Goal: Information Seeking & Learning: Learn about a topic

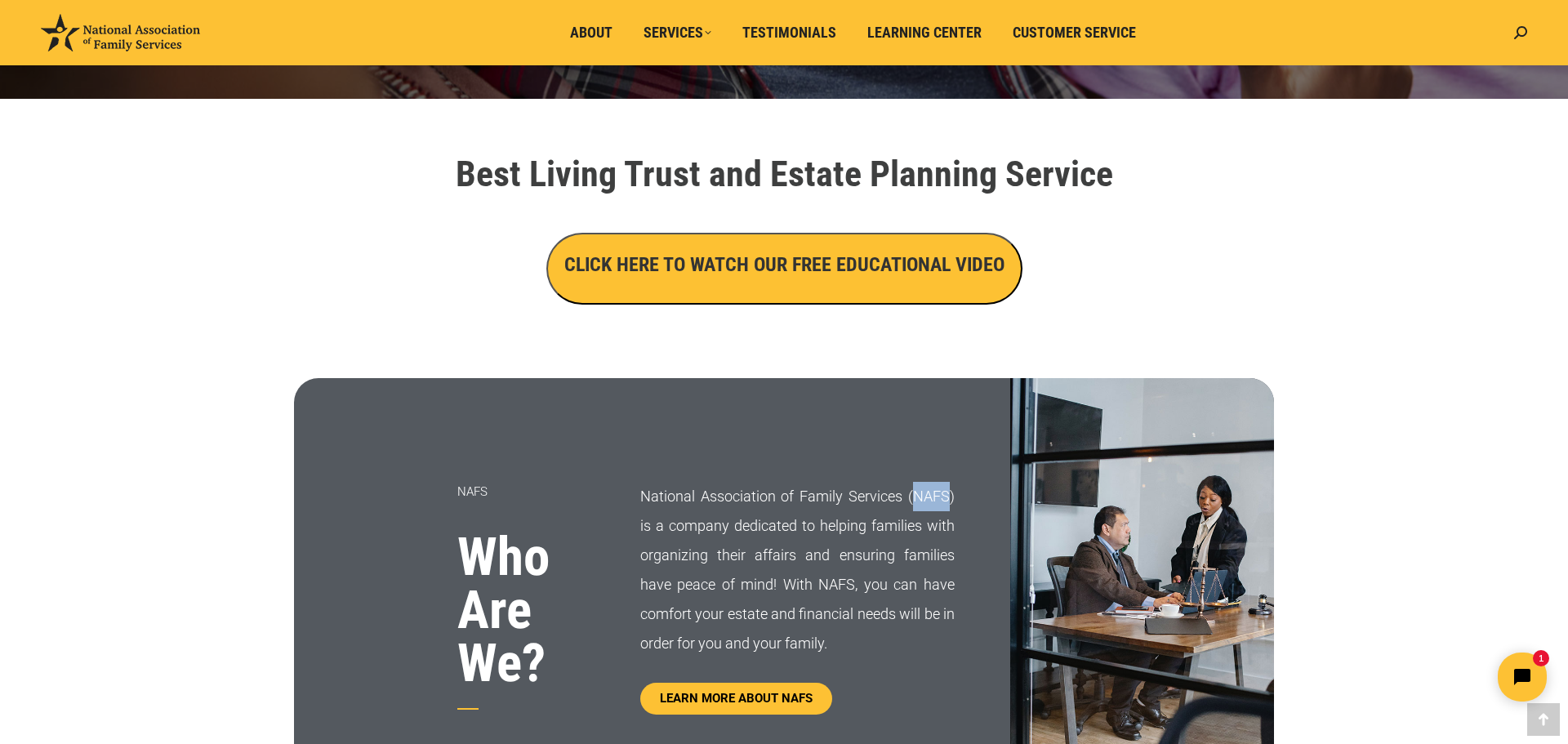
drag, startPoint x: 916, startPoint y: 496, endPoint x: 949, endPoint y: 497, distance: 33.0
click at [949, 497] on p "National Association of Family Services (NAFS) is a company dedicated to helpin…" at bounding box center [797, 570] width 314 height 176
copy p "NAFS"
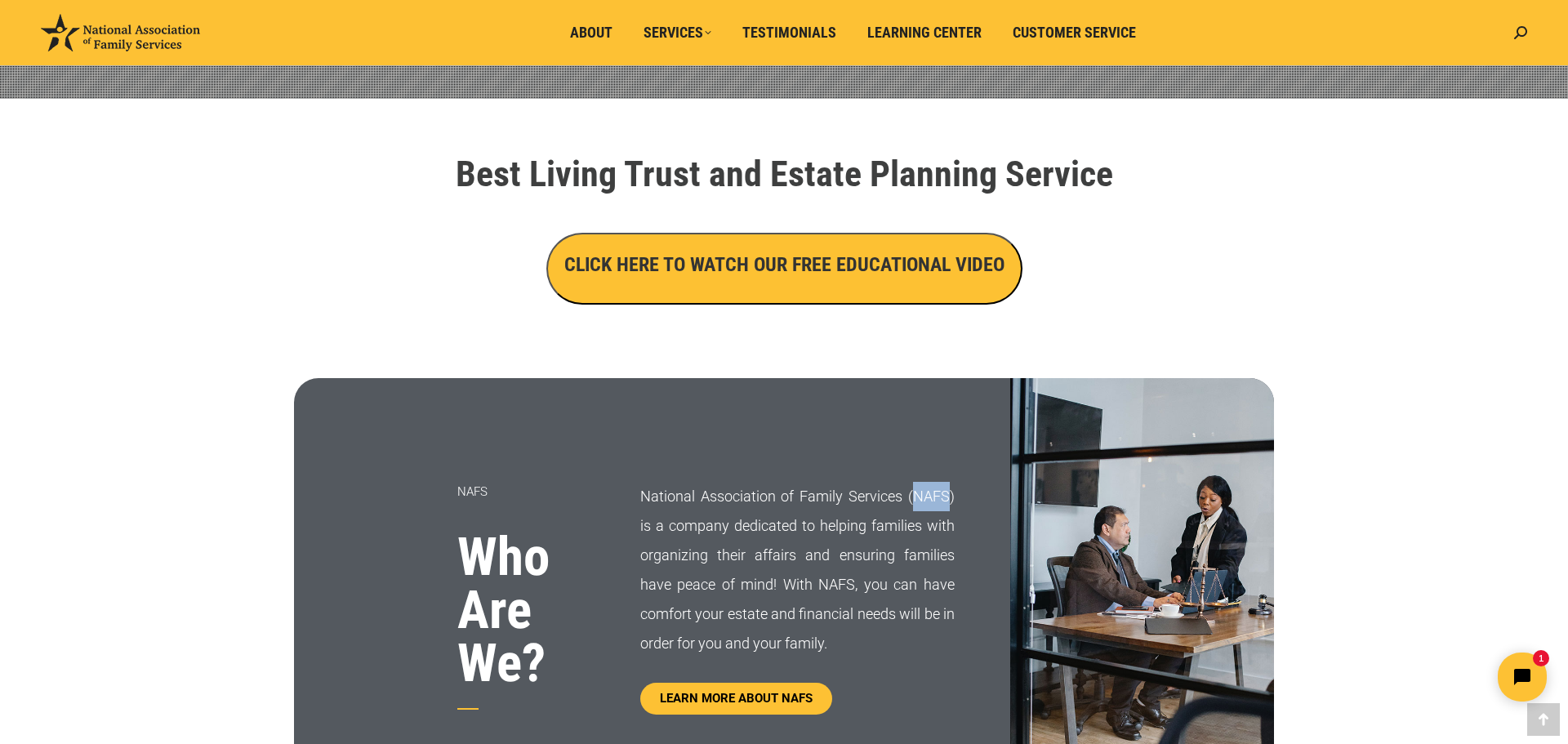
copy p "NAFS"
